Goal: Task Accomplishment & Management: Manage account settings

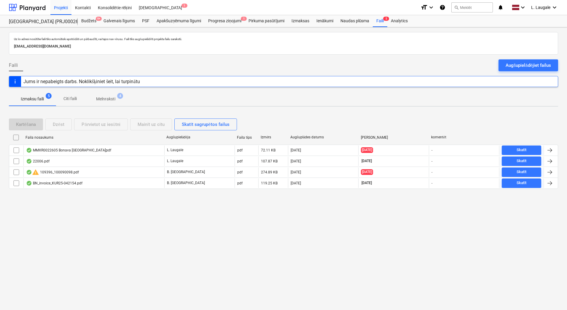
drag, startPoint x: 100, startPoint y: 96, endPoint x: 19, endPoint y: 91, distance: 80.8
click at [100, 96] on p "Melnraksti" at bounding box center [105, 99] width 19 height 6
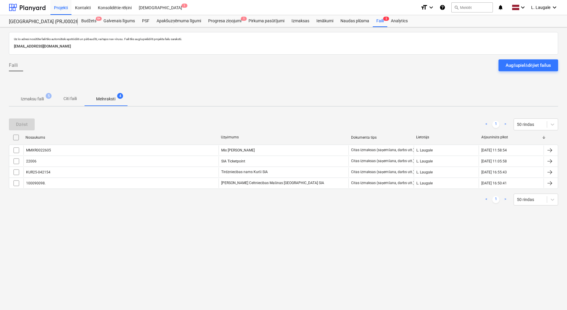
click at [44, 107] on div "Uz šo adresi nosūtītie faili tiks automātiski apstrādāti un pārbaudīti, vai taj…" at bounding box center [283, 168] width 567 height 282
click at [42, 100] on p "Izmaksu faili" at bounding box center [32, 99] width 23 height 6
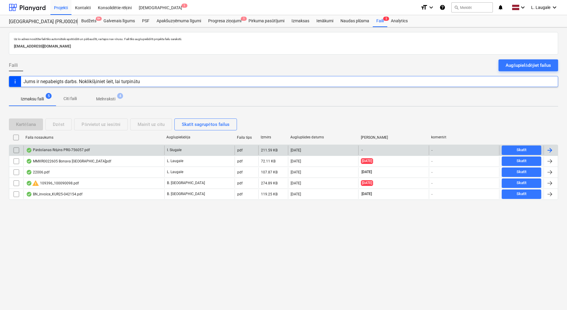
click at [117, 150] on div "Pārdošanas Rēķins PRG-756057.pdf" at bounding box center [93, 149] width 141 height 9
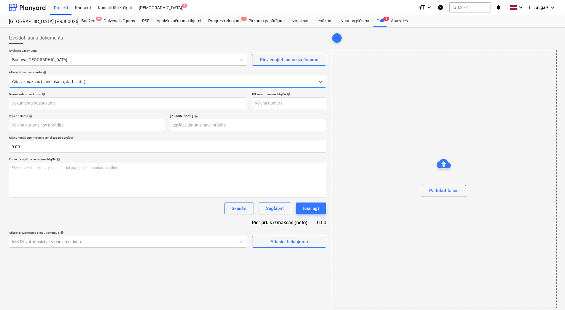
type input "OLM538220"
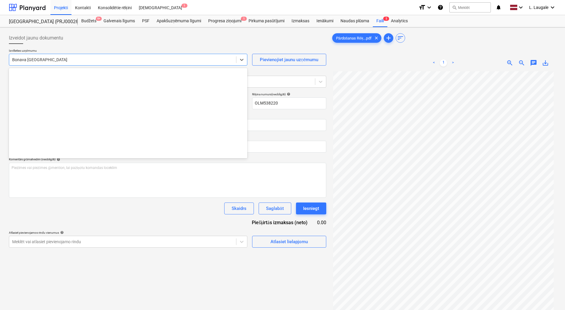
click at [93, 62] on div at bounding box center [122, 60] width 221 height 6
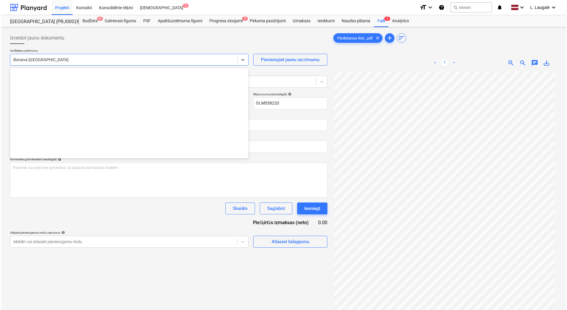
scroll to position [820, 0]
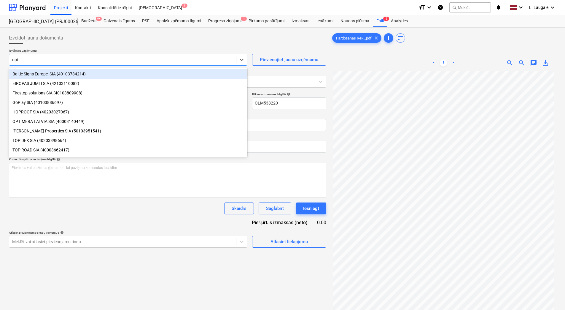
type input "opti"
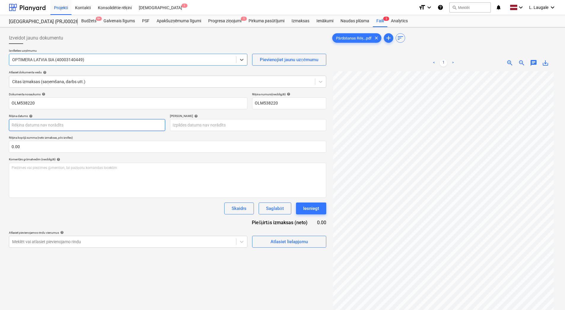
click at [49, 125] on body "Projekti Kontakti Konsolidētie rēķini Iesūtne 1 format_size keyboard_arrow_down…" at bounding box center [282, 155] width 565 height 310
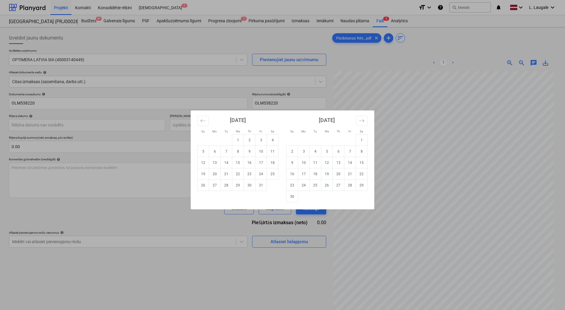
click at [92, 172] on div "Su Mo Tu We Th Fr Sa Su Mo Tu We Th Fr Sa [DATE] 1 2 3 4 5 6 7 8 9 10 11 12 13 …" at bounding box center [282, 155] width 565 height 310
click at [147, 124] on body "Projekti Kontakti Konsolidētie rēķini Iesūtne 1 format_size keyboard_arrow_down…" at bounding box center [282, 155] width 565 height 310
click at [199, 119] on button "Move backward to switch to the previous month." at bounding box center [203, 121] width 12 height 10
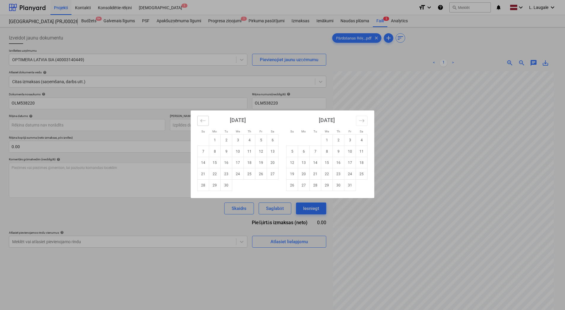
click at [199, 119] on button "Move backward to switch to the previous month." at bounding box center [203, 121] width 12 height 10
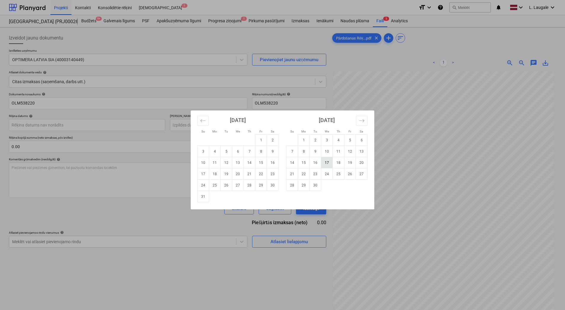
click at [324, 162] on td "17" at bounding box center [327, 162] width 12 height 11
type input "[DATE]"
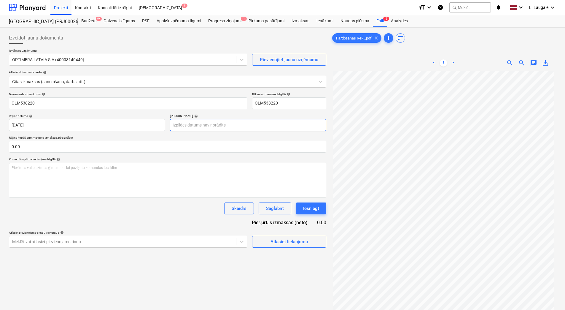
click at [227, 127] on body "Projekti Kontakti Konsolidētie rēķini Iesūtne 1 format_size keyboard_arrow_down…" at bounding box center [282, 155] width 565 height 310
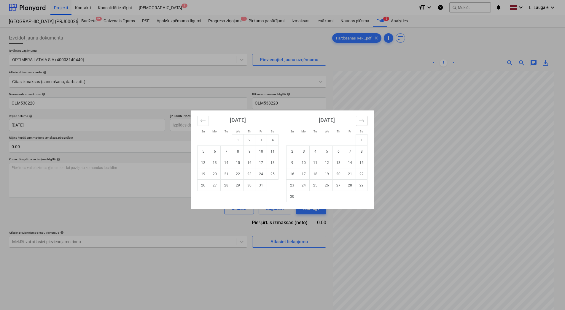
click at [359, 122] on icon "Move forward to switch to the next month." at bounding box center [362, 121] width 6 height 6
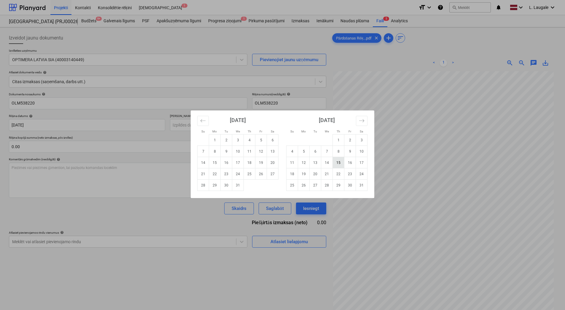
click at [338, 163] on td "15" at bounding box center [339, 162] width 12 height 11
type input "[DATE]"
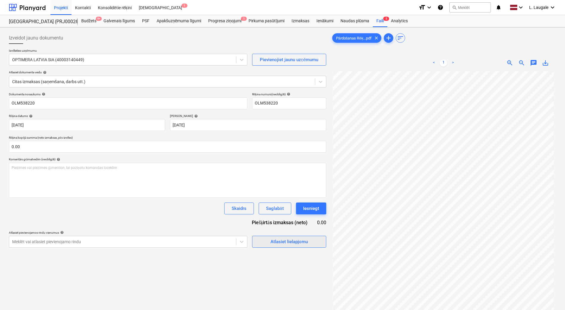
click at [258, 240] on button "Atlasiet lielapjomu" at bounding box center [289, 241] width 74 height 12
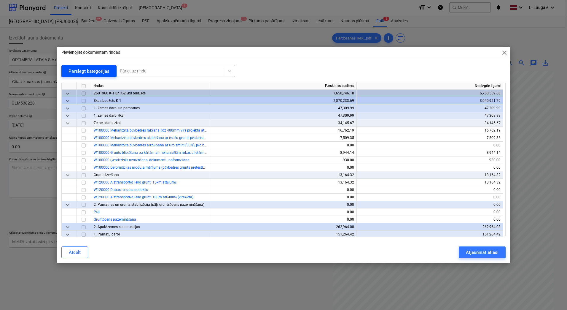
click at [90, 70] on div "Pārslēgt kategorijas" at bounding box center [89, 71] width 41 height 8
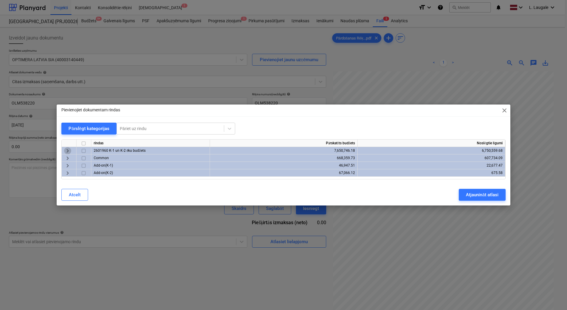
click at [68, 152] on span "keyboard_arrow_right" at bounding box center [67, 150] width 7 height 7
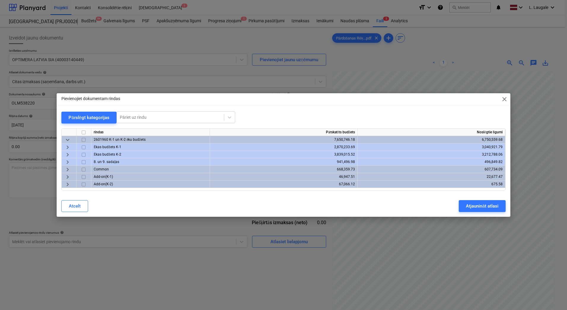
click at [66, 155] on span "keyboard_arrow_right" at bounding box center [67, 154] width 7 height 7
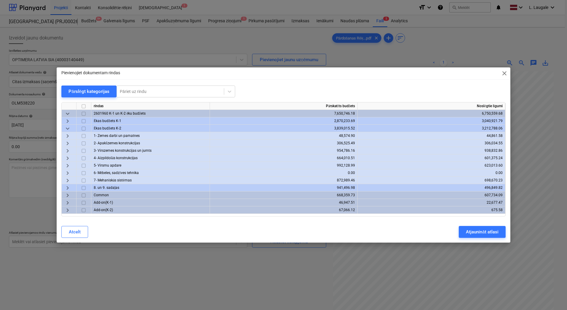
click at [66, 157] on span "keyboard_arrow_right" at bounding box center [67, 158] width 7 height 7
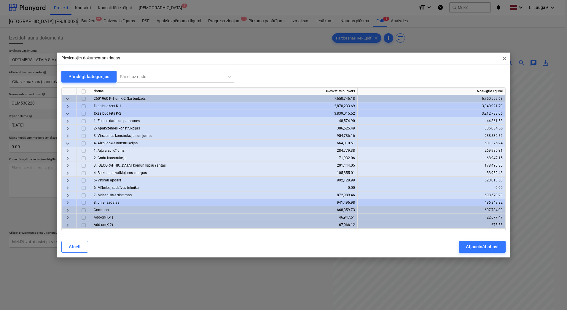
click at [69, 164] on span "keyboard_arrow_right" at bounding box center [67, 165] width 7 height 7
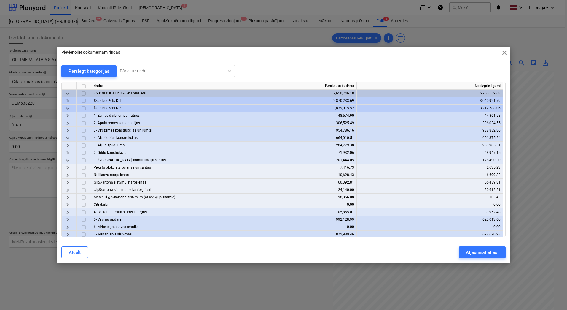
click at [69, 194] on span "keyboard_arrow_right" at bounding box center [67, 197] width 7 height 7
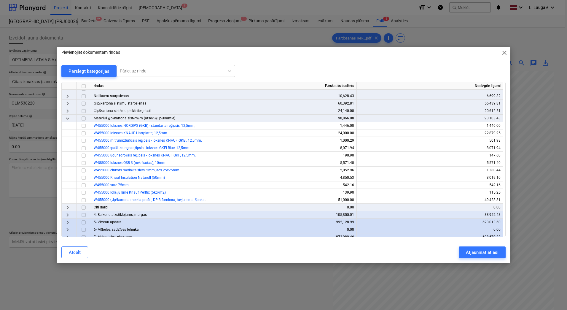
scroll to position [79, 0]
click at [84, 199] on input "checkbox" at bounding box center [83, 199] width 7 height 7
click at [471, 254] on div "Atjaunināt atlasi" at bounding box center [482, 252] width 32 height 8
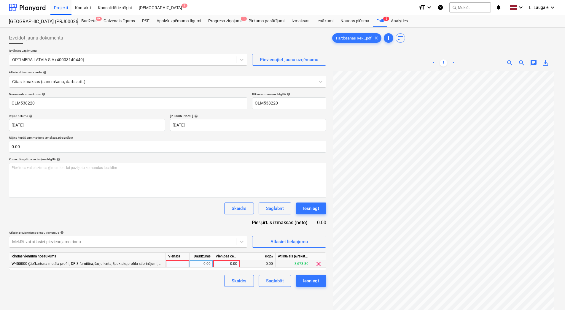
click at [181, 262] on div at bounding box center [178, 263] width 24 height 7
type input "1"
click at [199, 260] on div "0.00" at bounding box center [201, 263] width 19 height 7
click at [224, 262] on div "0.00" at bounding box center [227, 263] width 22 height 7
type input "1502.6"
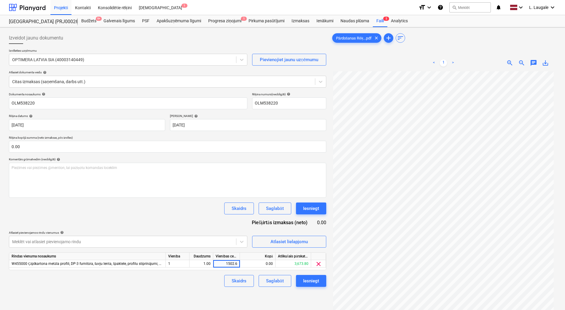
click at [206, 286] on div "Skaidrs Saglabāt Iesniegt" at bounding box center [167, 281] width 317 height 12
click at [273, 280] on div "Saglabāt" at bounding box center [274, 281] width 17 height 8
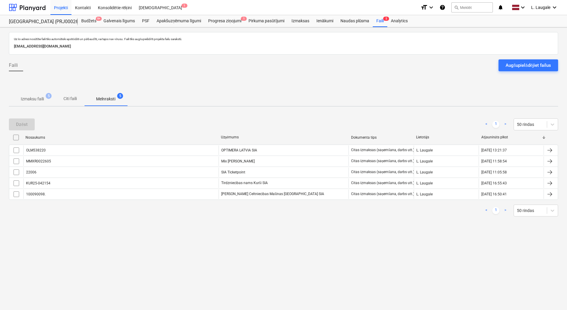
click at [32, 103] on span "Izmaksu faili 5" at bounding box center [32, 98] width 47 height 11
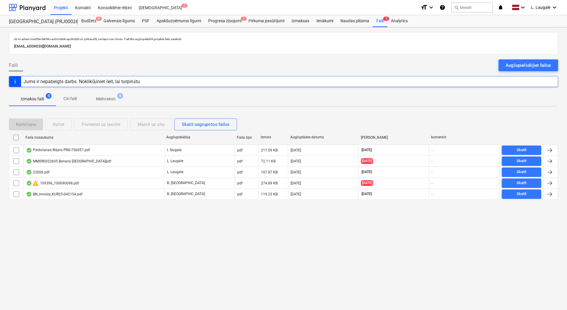
click at [109, 99] on p "Melnraksti" at bounding box center [105, 99] width 19 height 6
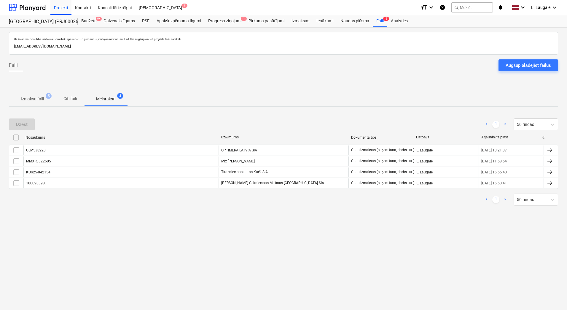
click at [42, 100] on p "Izmaksu faili" at bounding box center [32, 99] width 23 height 6
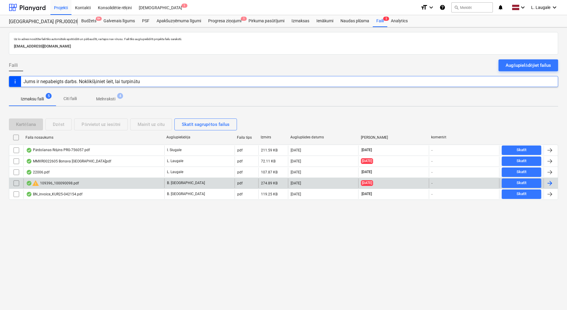
click at [108, 183] on div "warning 109396_100090098.pdf" at bounding box center [93, 182] width 141 height 9
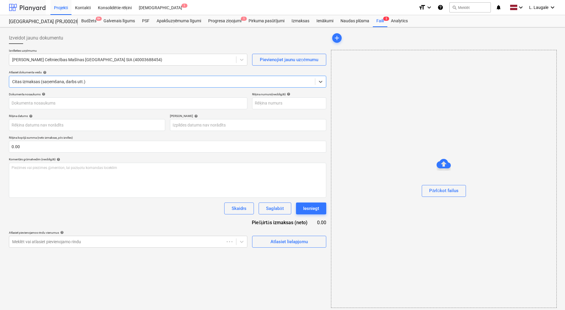
type input "100090098."
type input "[DATE]"
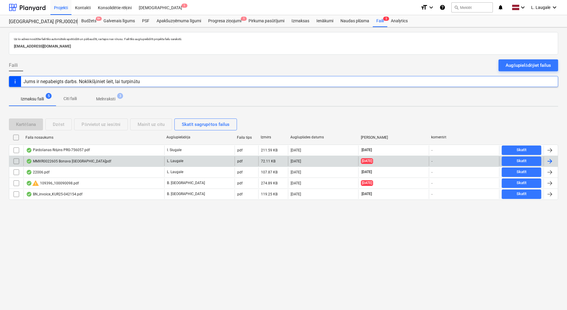
click at [95, 160] on div "MMXR0022605 Bonava [GEOGRAPHIC_DATA]pdf" at bounding box center [93, 160] width 141 height 9
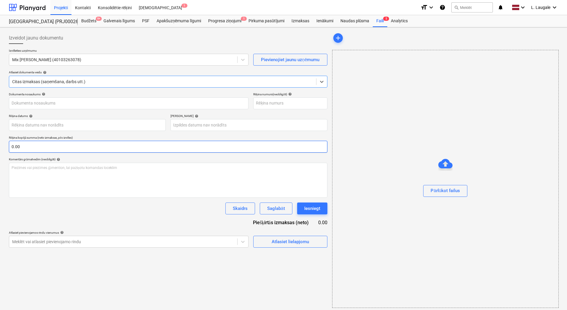
type input "MMXR0022605"
type input "[DATE]"
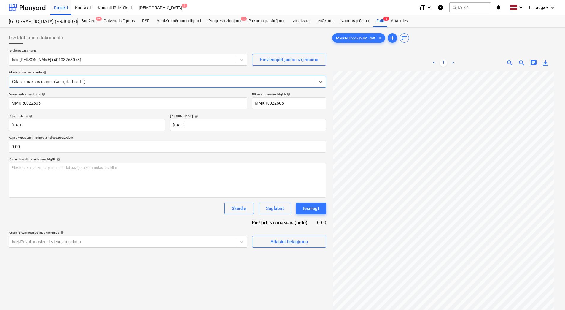
click at [103, 84] on div at bounding box center [162, 82] width 300 height 6
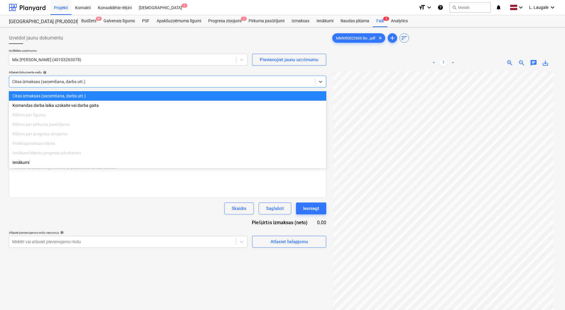
click at [106, 71] on div "Atlasiet dokumenta veidu help" at bounding box center [167, 72] width 317 height 4
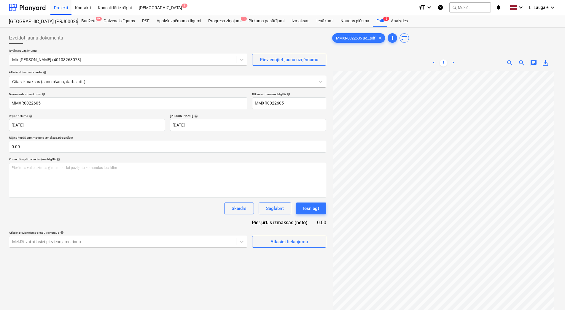
click at [95, 79] on div at bounding box center [162, 82] width 300 height 6
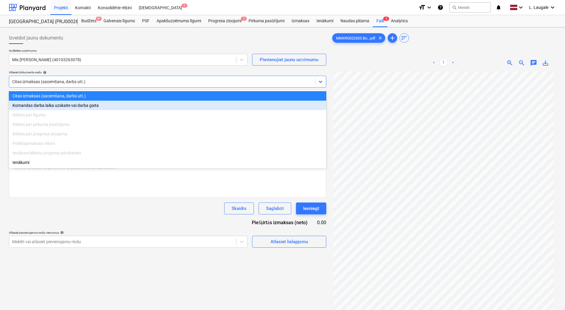
click at [44, 126] on div "Rēķins par pirkuma pasūtījumu" at bounding box center [167, 124] width 317 height 9
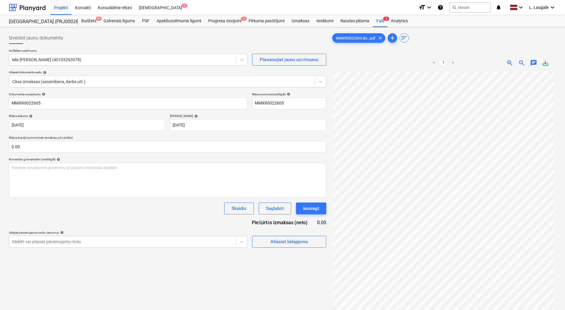
click at [84, 71] on div "Atlasiet dokumenta veidu help" at bounding box center [167, 72] width 317 height 4
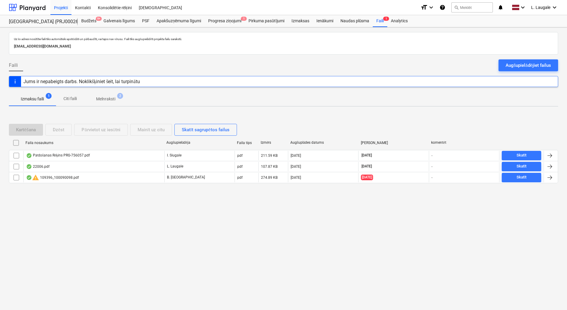
click at [111, 100] on p "Melnraksti" at bounding box center [105, 99] width 19 height 6
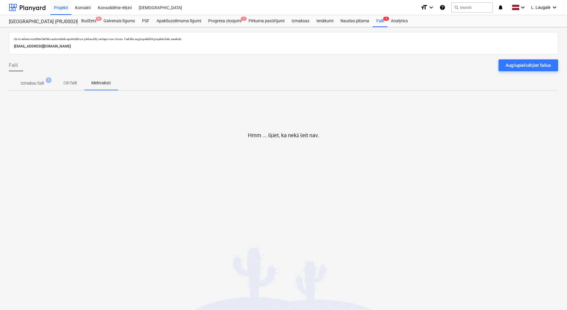
click at [31, 86] on p "Izmaksu faili" at bounding box center [32, 83] width 23 height 6
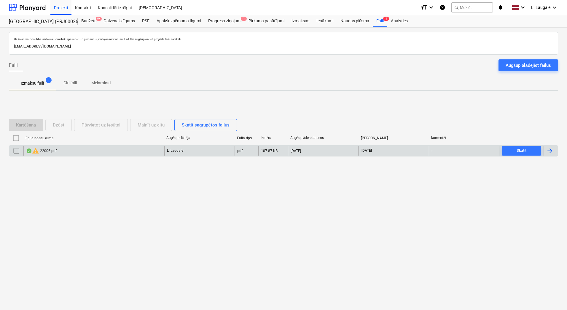
click at [92, 150] on div "warning 22006.pdf" at bounding box center [93, 150] width 141 height 9
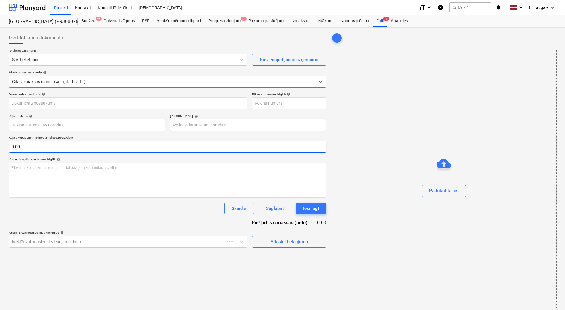
type input "22006"
type input "[DATE]"
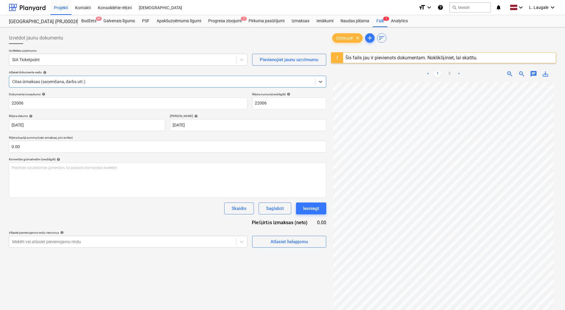
click at [401, 59] on div "Šis fails jau ir pievienots dokumentam. Noklikšķiniet, lai skatītu." at bounding box center [411, 58] width 132 height 6
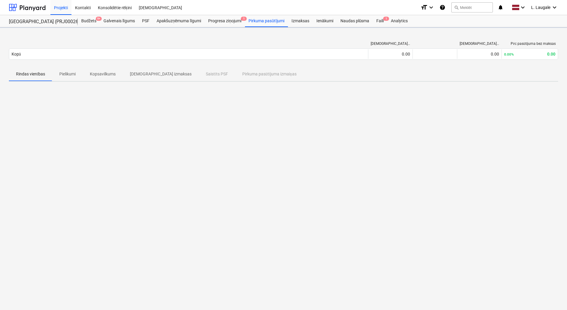
click at [62, 74] on p "Pielikumi" at bounding box center [67, 74] width 16 height 6
click at [34, 74] on p "Rindas vienības" at bounding box center [30, 74] width 29 height 6
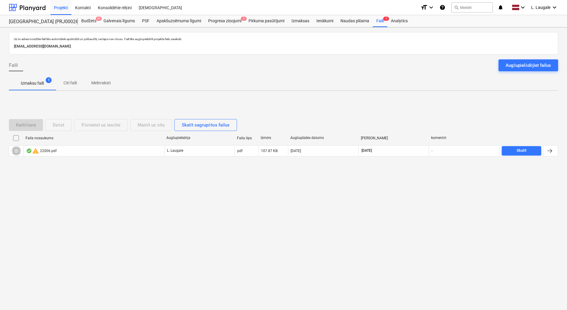
click at [15, 150] on input "checkbox" at bounding box center [16, 150] width 9 height 9
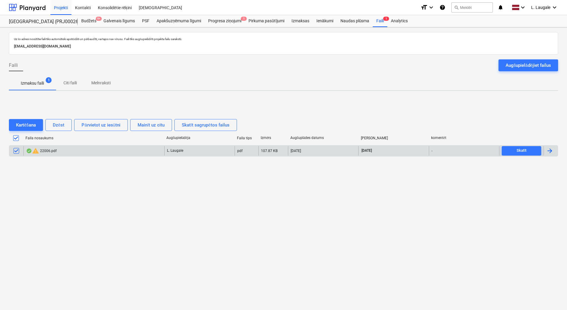
click at [15, 152] on input "checkbox" at bounding box center [16, 150] width 9 height 9
click at [115, 95] on div "Uz šo adresi nosūtītie faili tiks automātiski apstrādāti un pārbaudīti, vai taj…" at bounding box center [283, 168] width 567 height 282
